Goal: Information Seeking & Learning: Learn about a topic

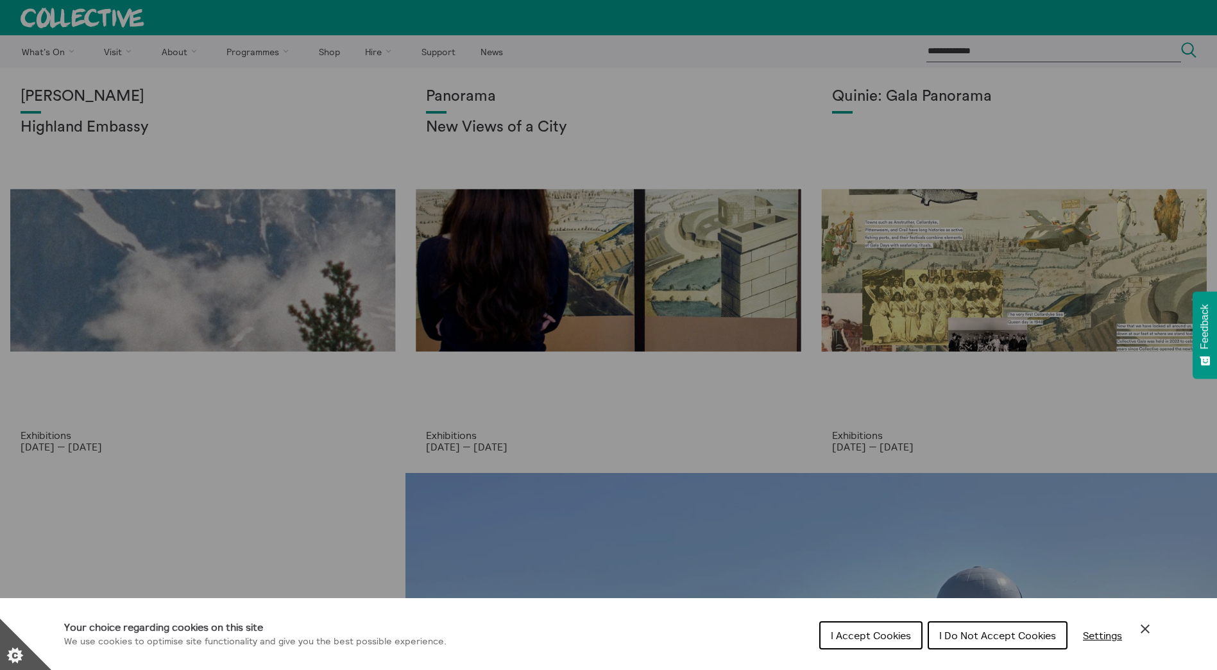
click at [1145, 630] on section "**********" at bounding box center [608, 335] width 1217 height 670
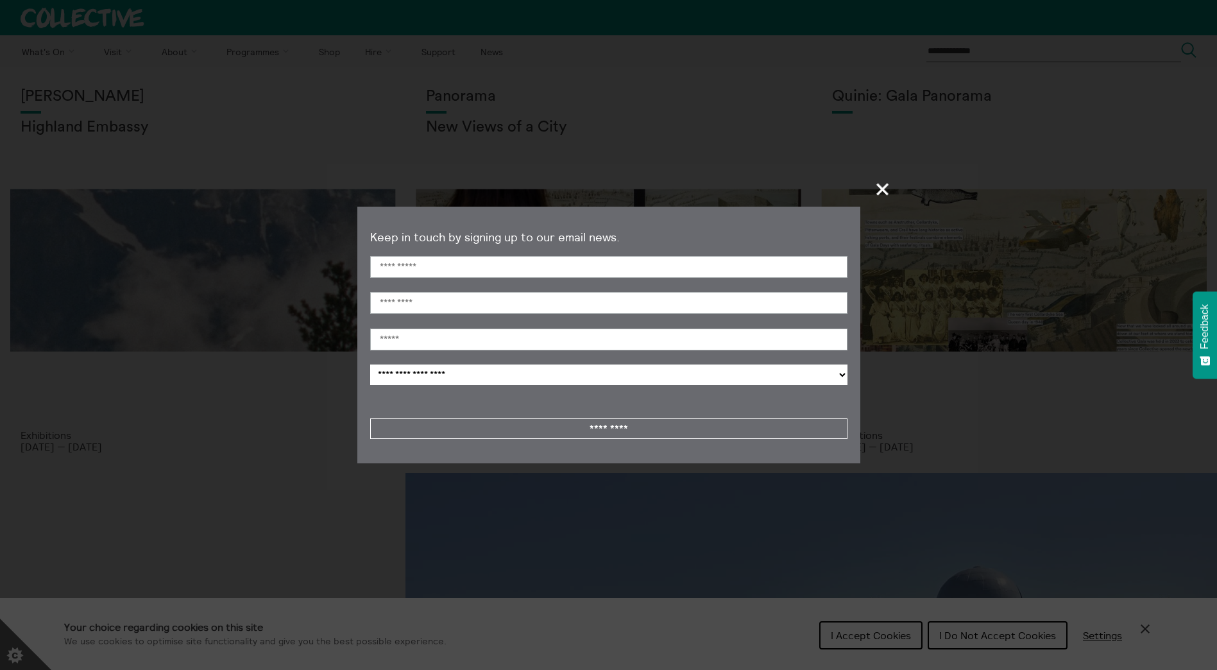
click at [886, 182] on span "+" at bounding box center [883, 189] width 38 height 38
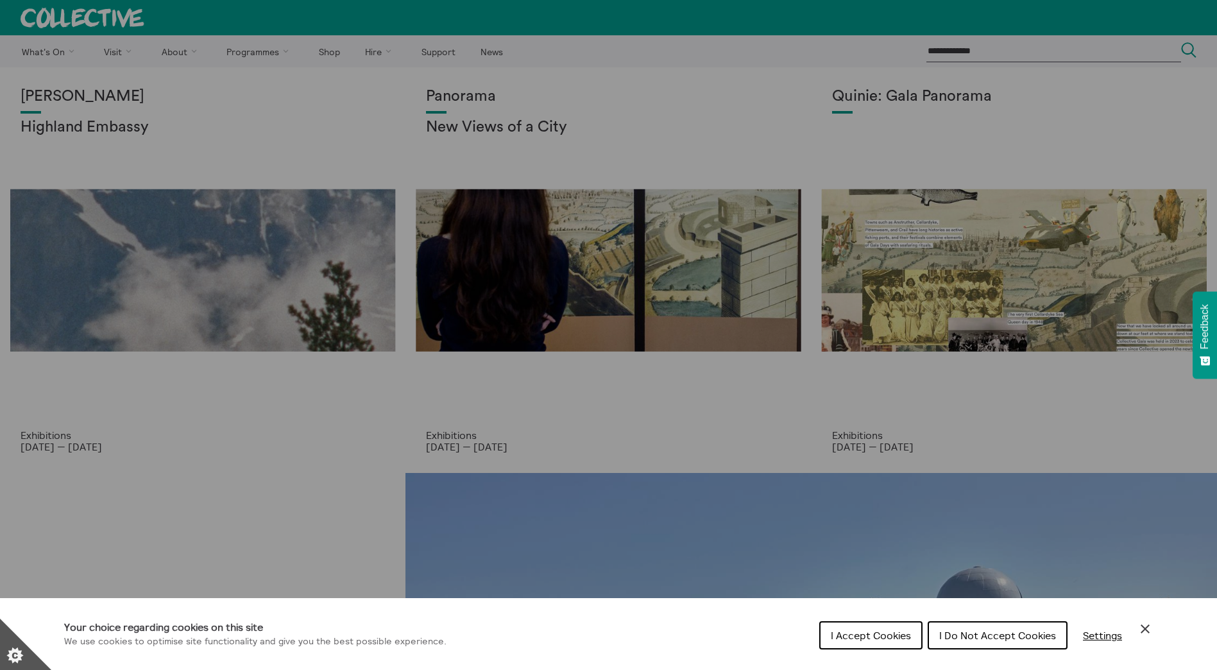
click at [1145, 632] on icon "Close Cookie Control" at bounding box center [1145, 628] width 15 height 15
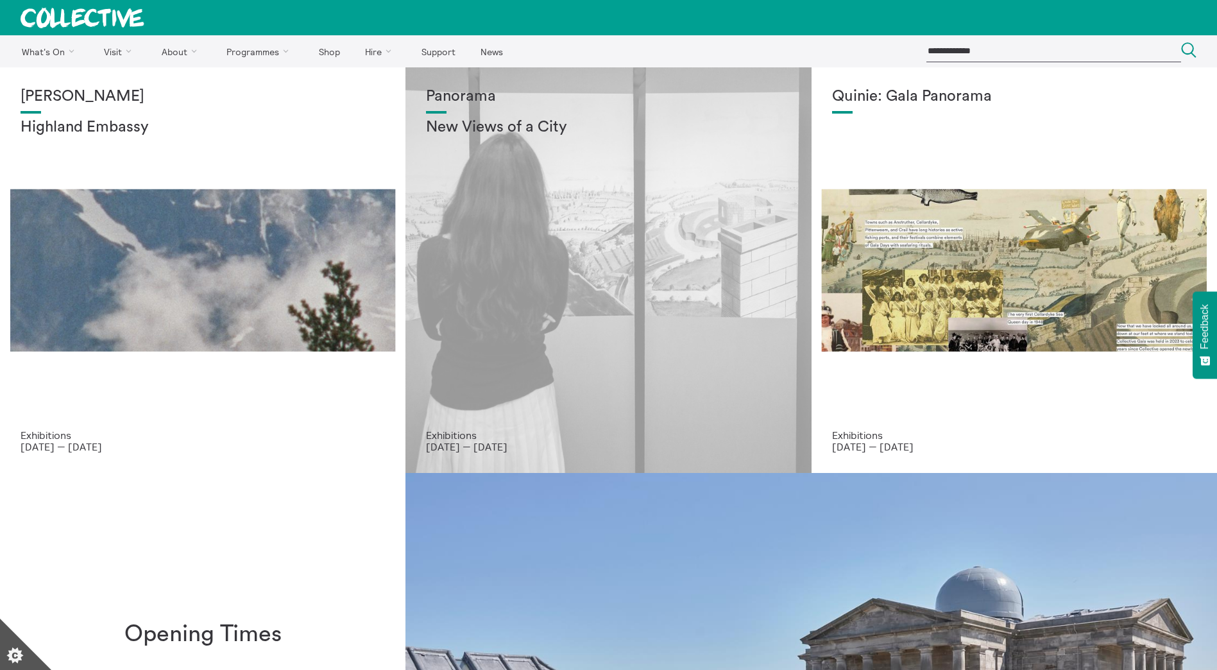
click at [562, 313] on div "Panorama New Views of a City" at bounding box center [608, 258] width 364 height 341
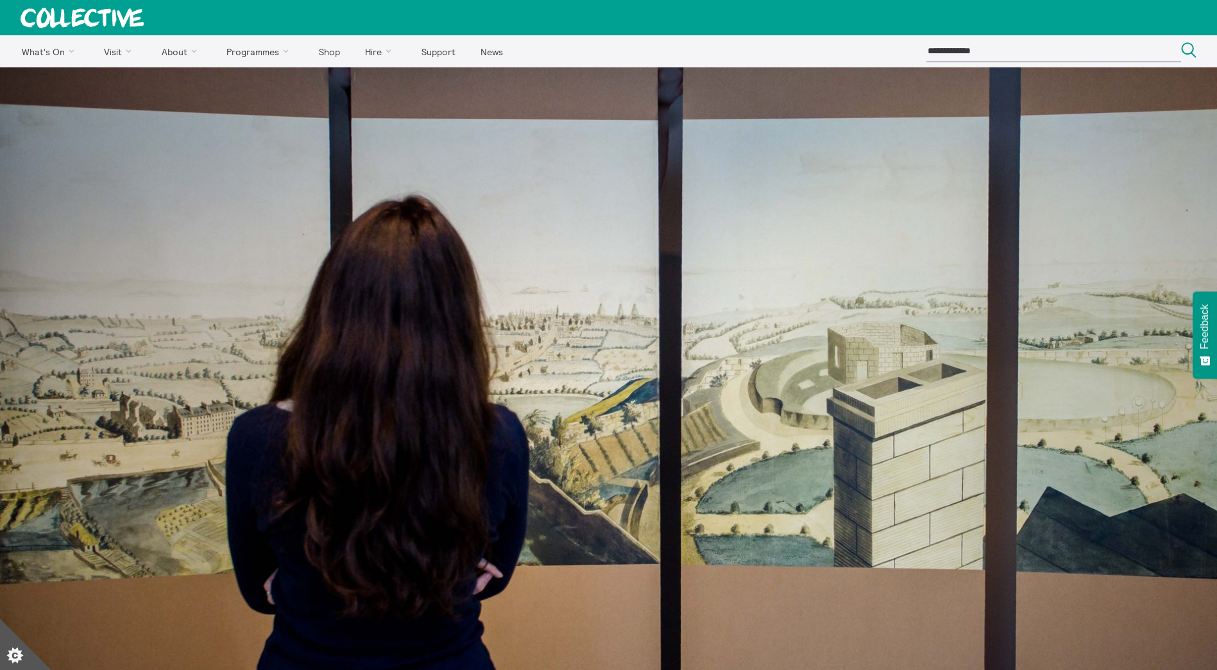
click at [35, 15] on icon at bounding box center [83, 18] width 124 height 21
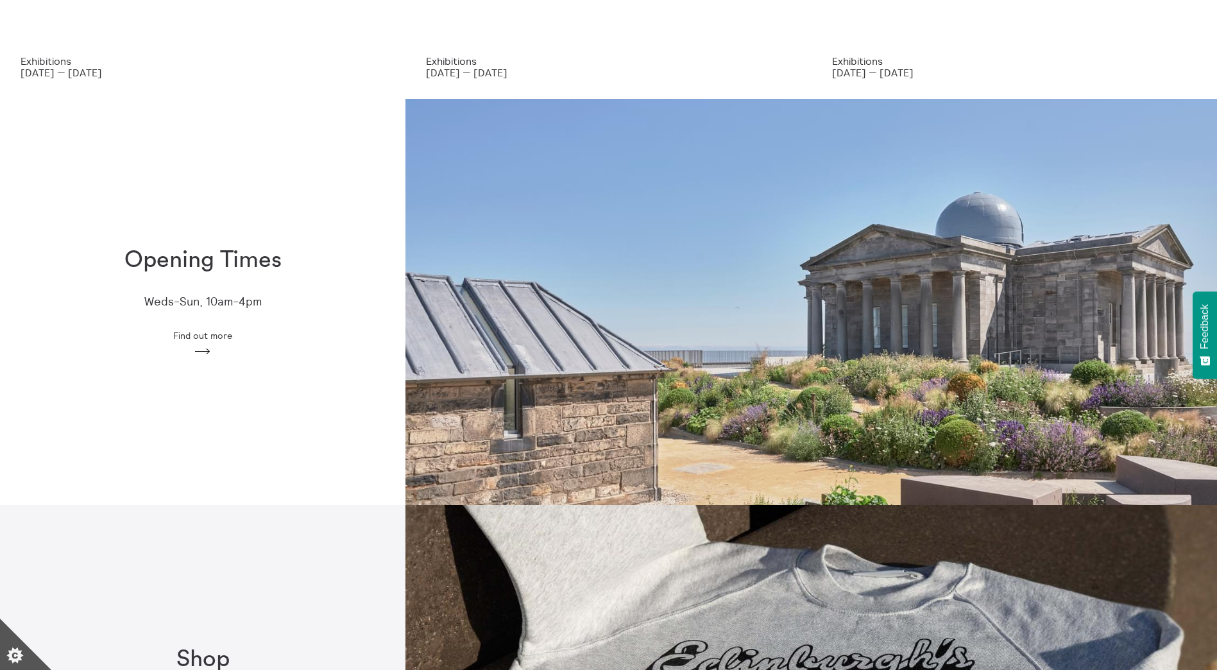
scroll to position [385, 0]
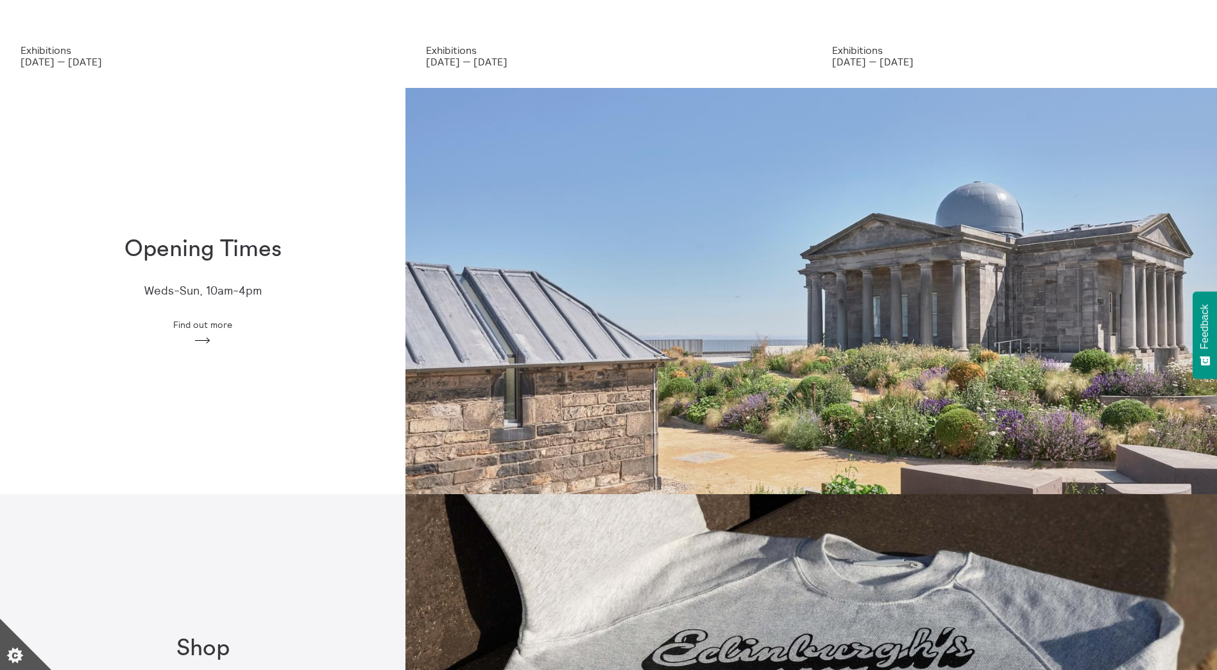
click at [766, 386] on img at bounding box center [812, 291] width 812 height 406
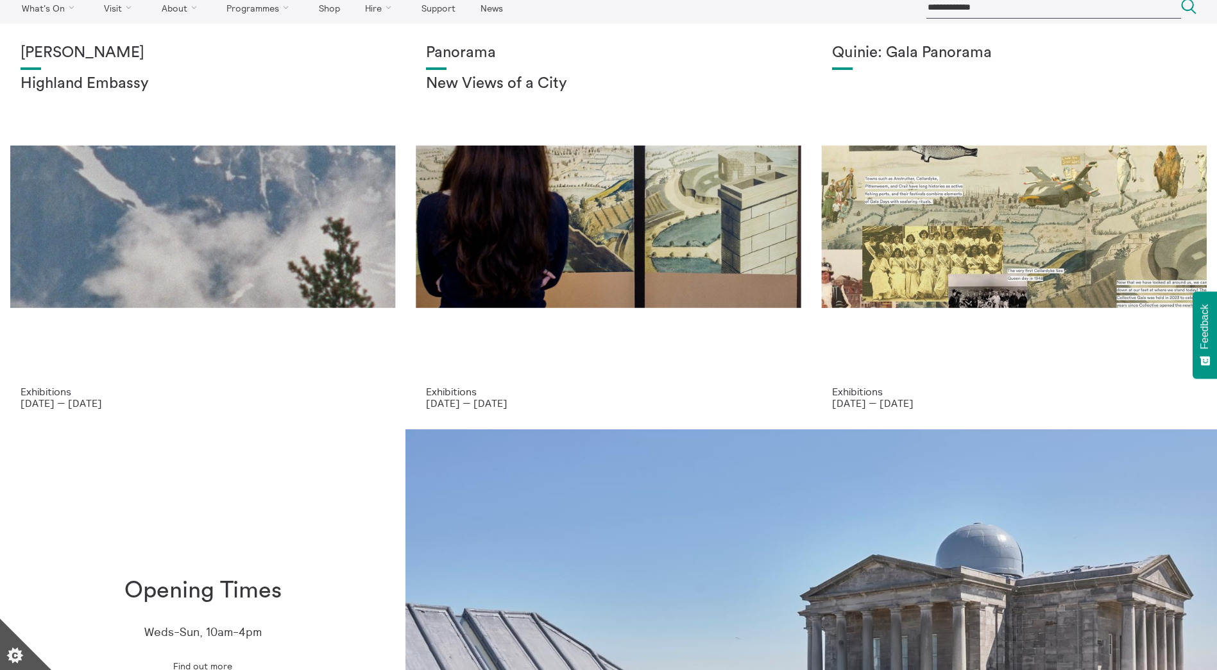
scroll to position [0, 0]
